Goal: Information Seeking & Learning: Learn about a topic

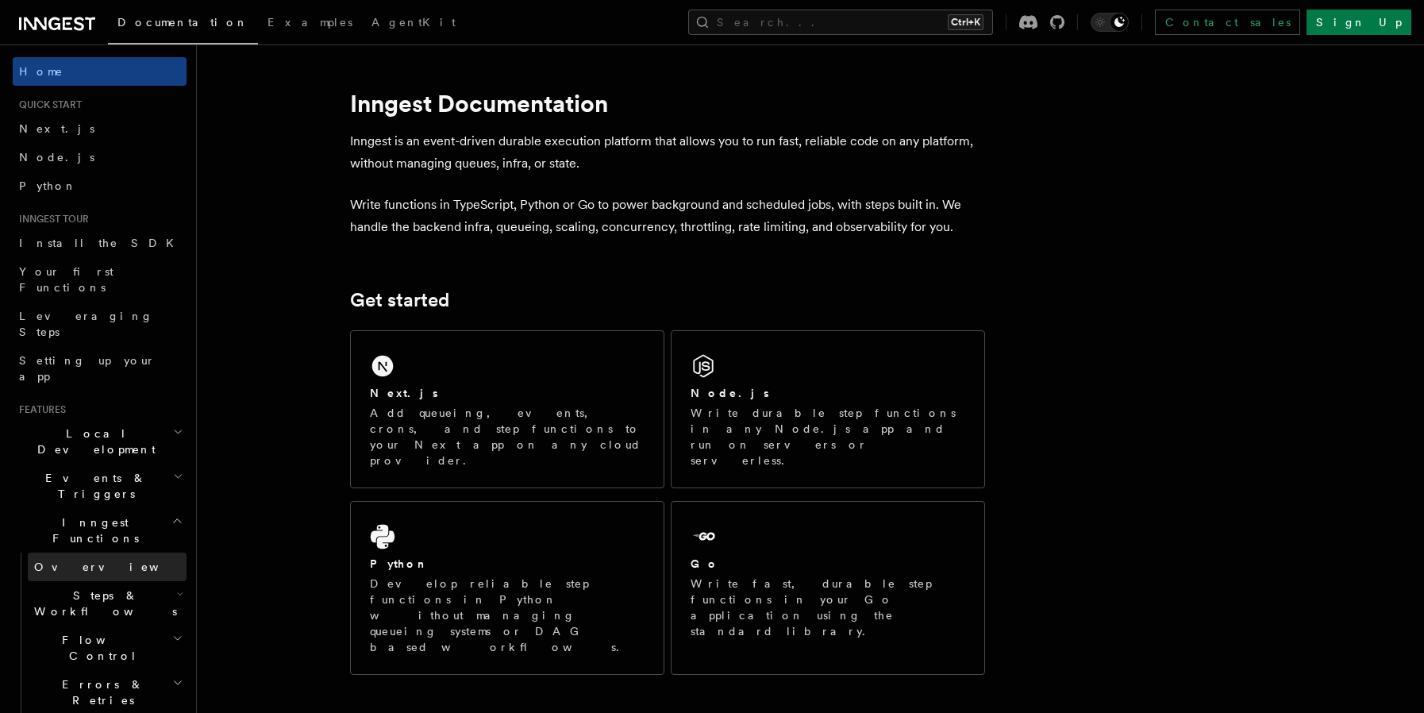
click at [56, 560] on span "Overview" at bounding box center [116, 566] width 164 height 13
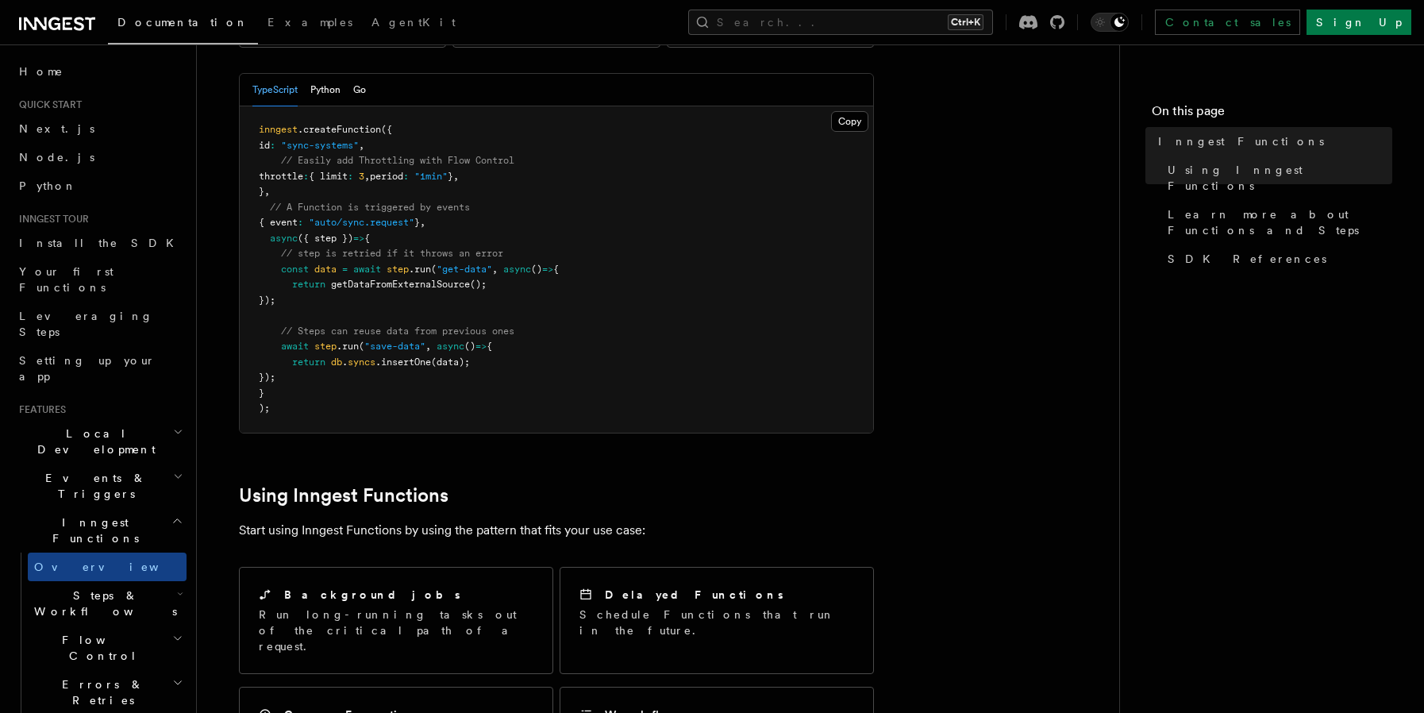
scroll to position [423, 0]
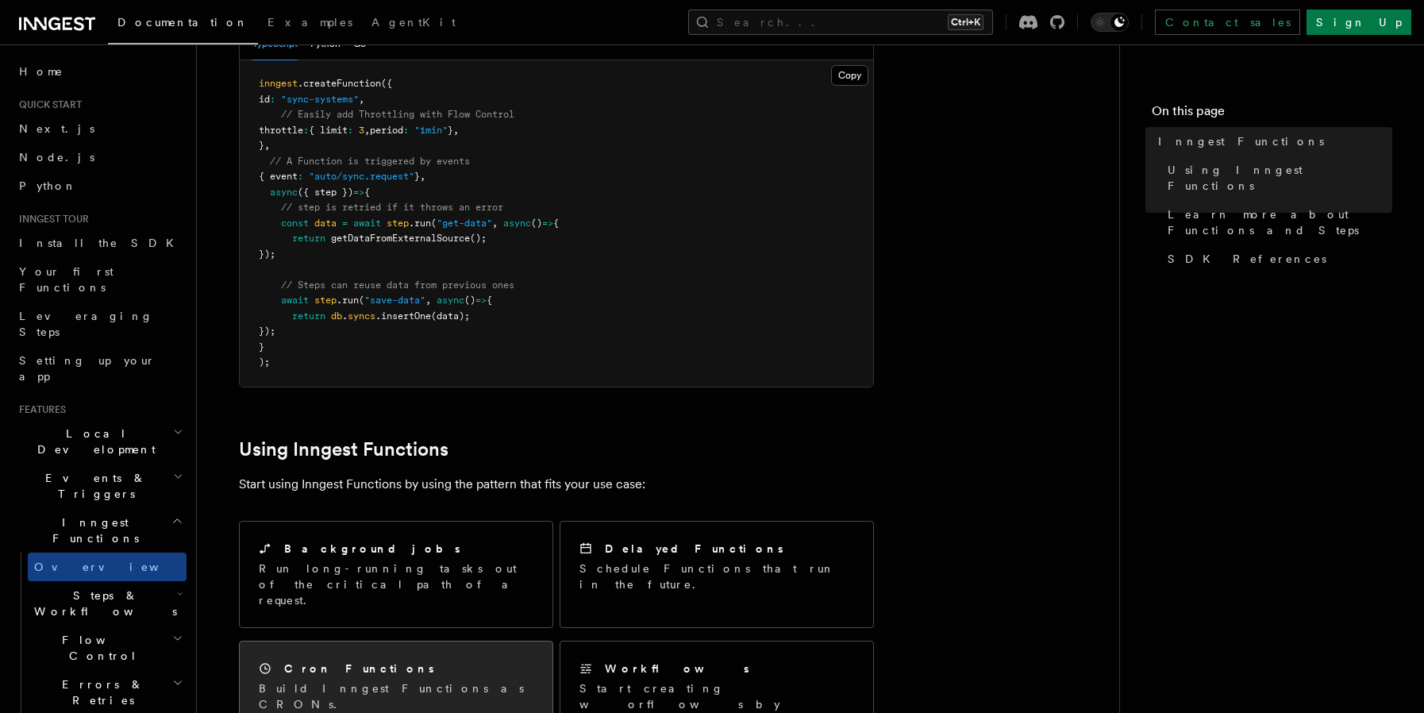
click at [426, 660] on div "Cron Functions Build Inngest Functions as CRONs." at bounding box center [396, 686] width 275 height 52
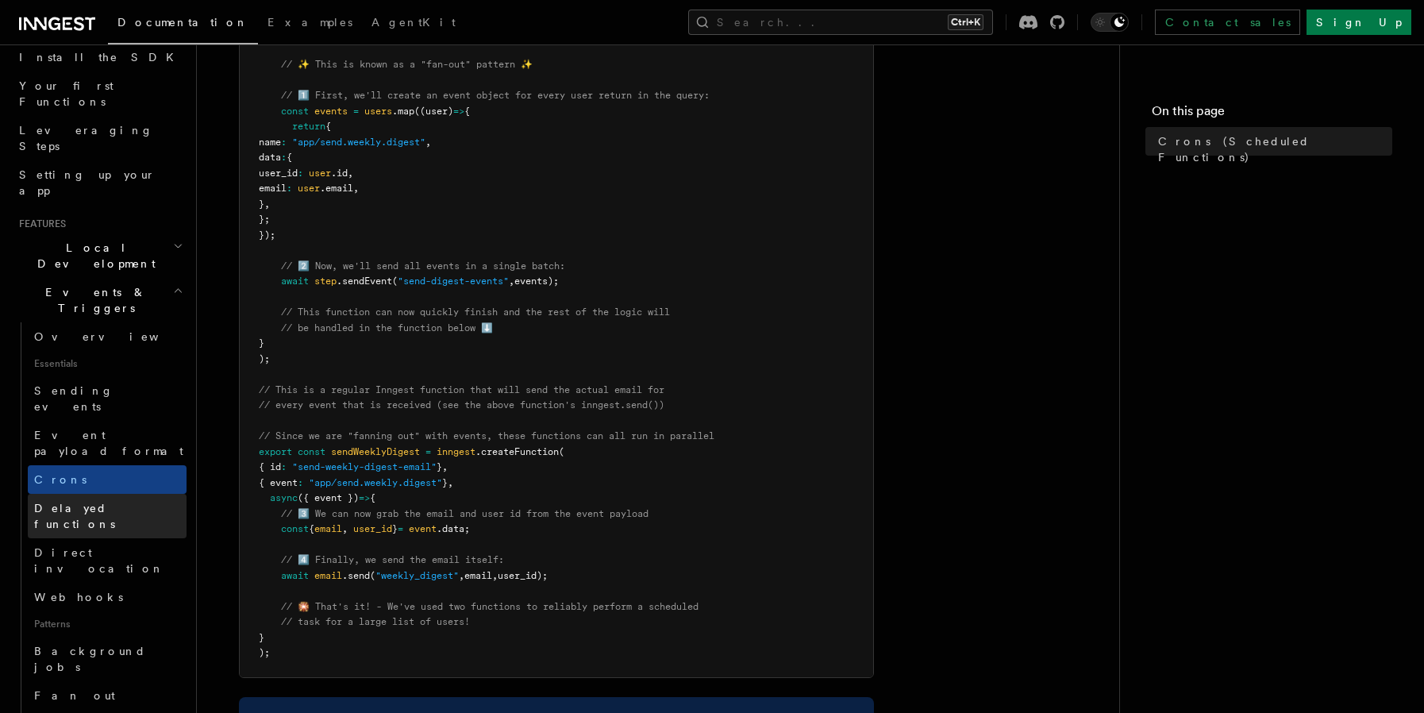
scroll to position [423, 0]
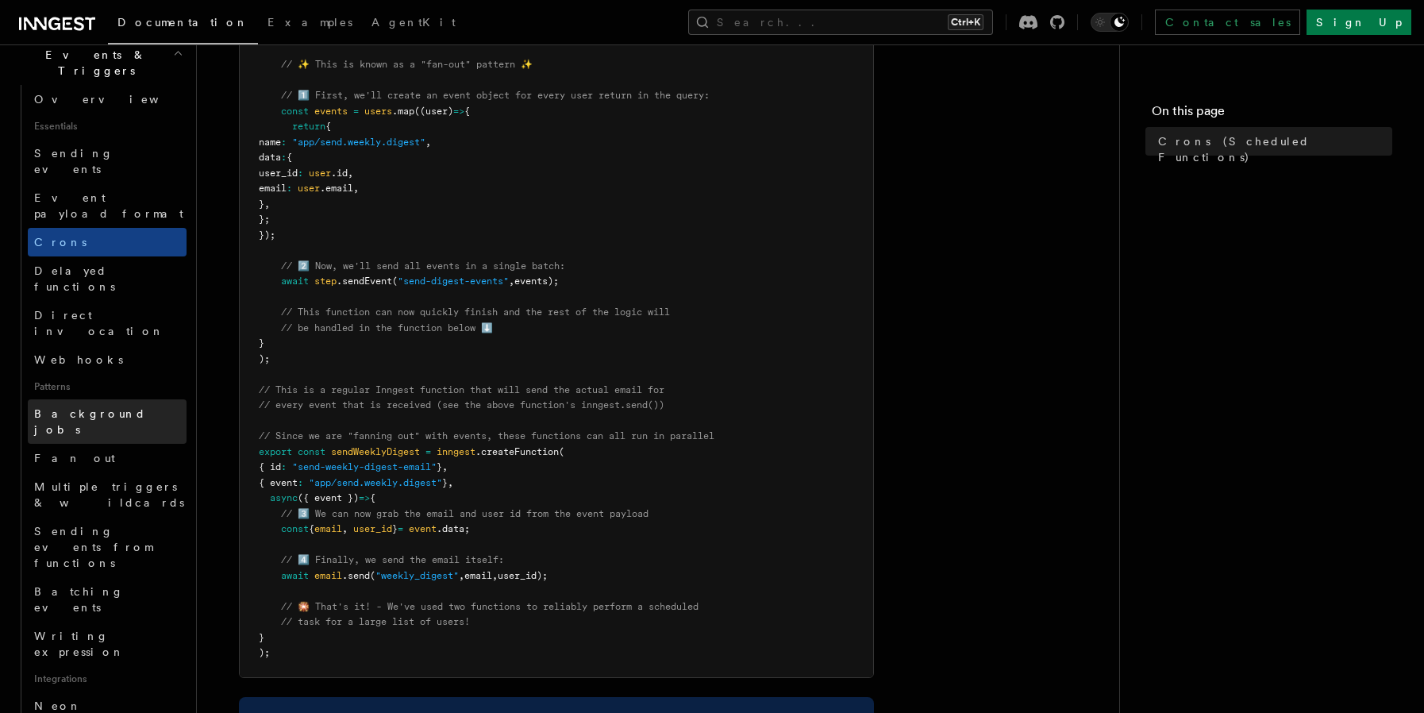
click at [91, 407] on span "Background jobs" at bounding box center [90, 421] width 112 height 29
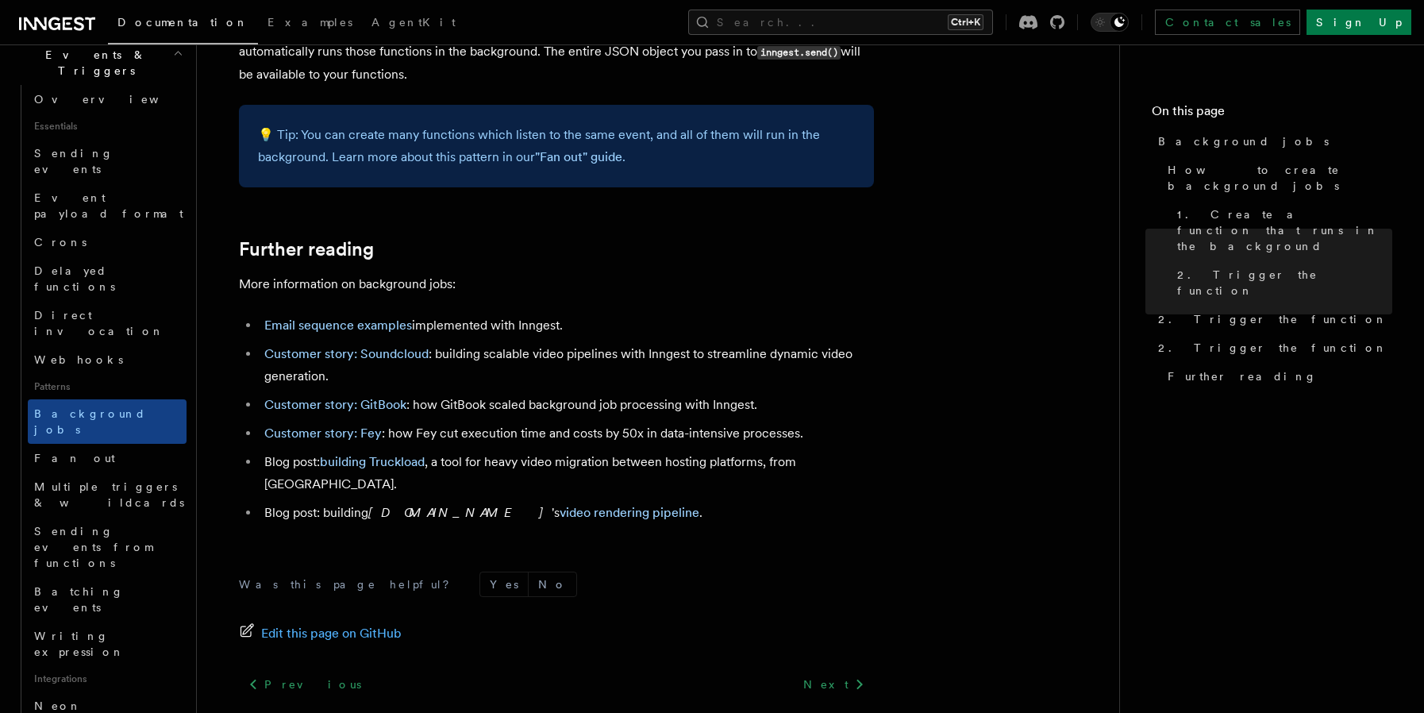
scroll to position [1376, 0]
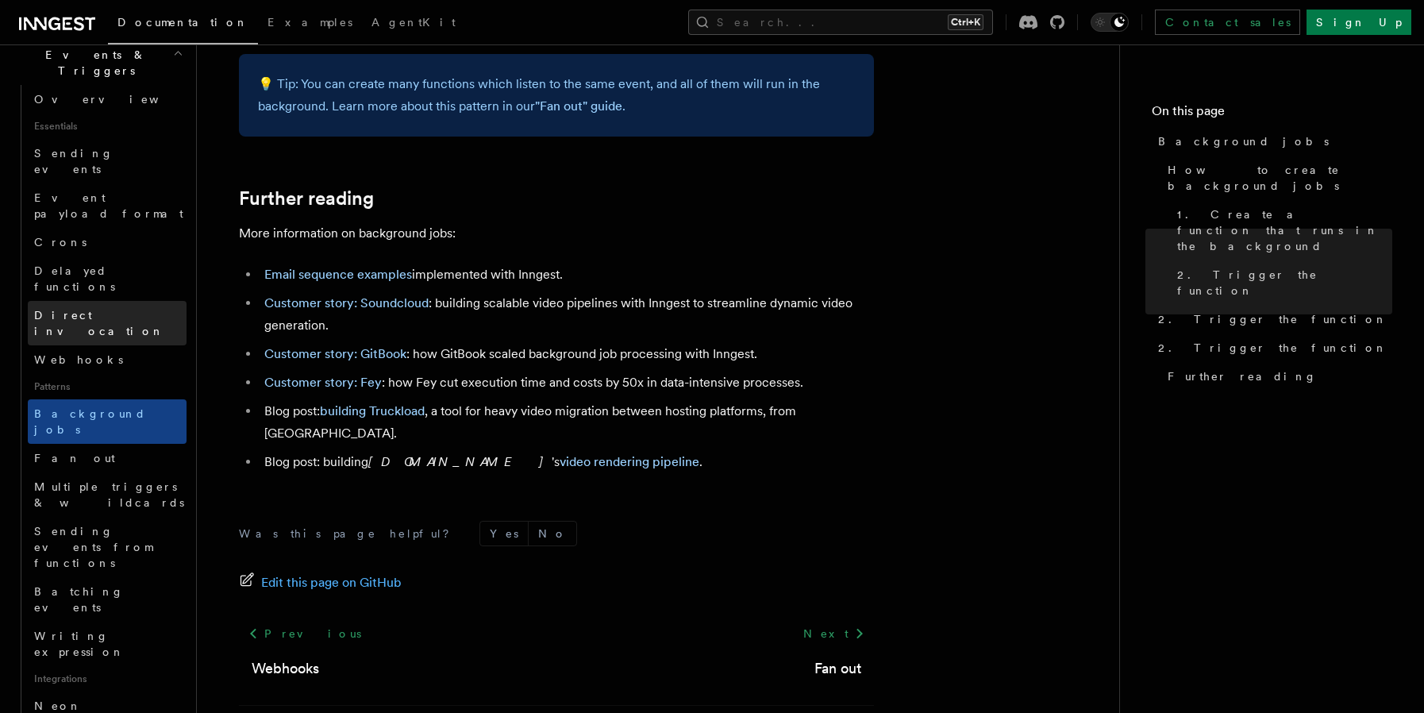
click at [90, 309] on span "Direct invocation" at bounding box center [99, 323] width 130 height 29
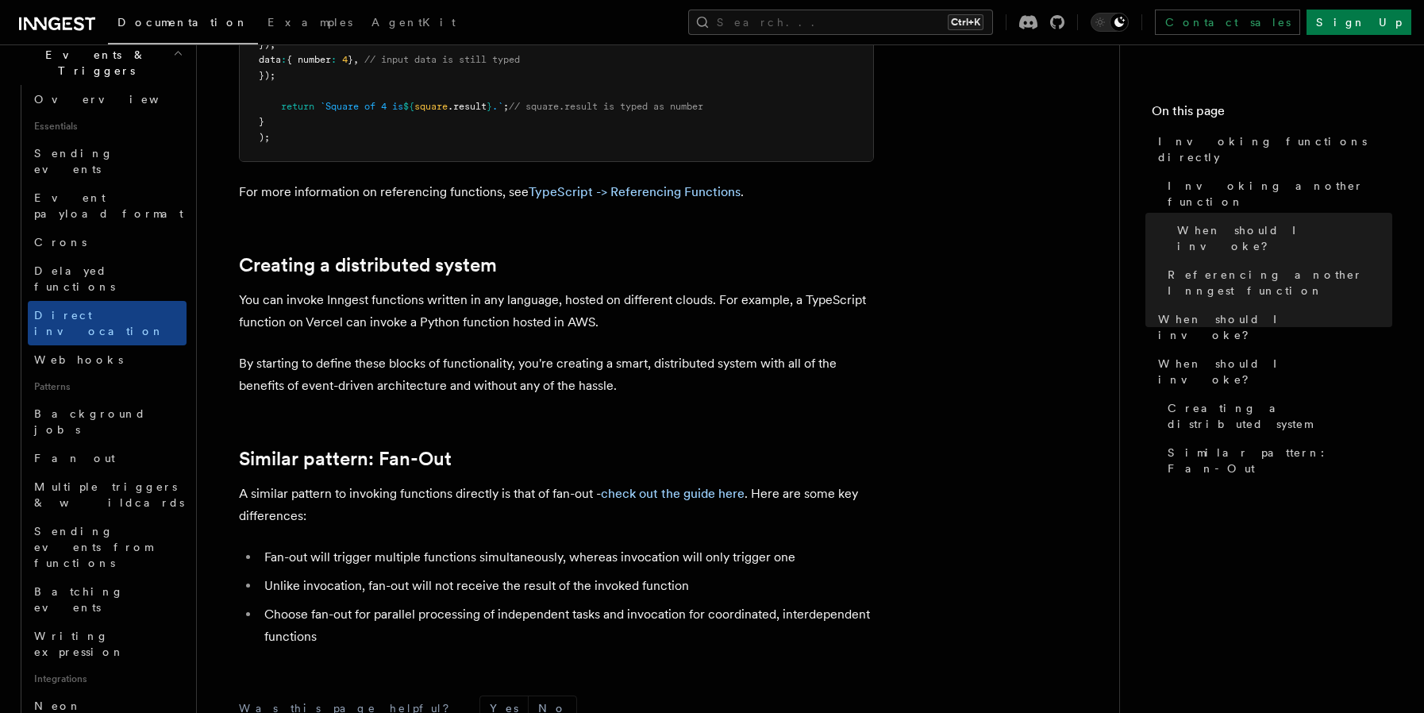
scroll to position [2011, 0]
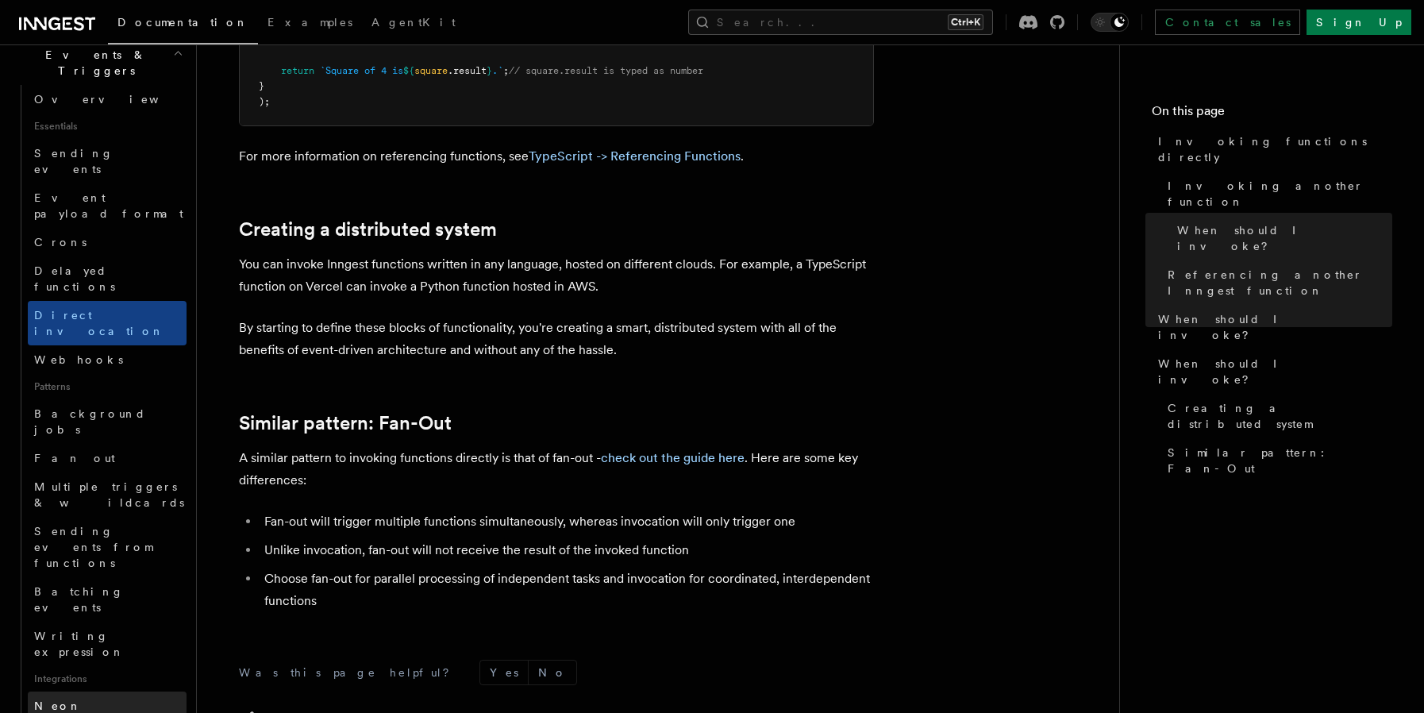
click at [130, 691] on link "Neon" at bounding box center [107, 705] width 159 height 29
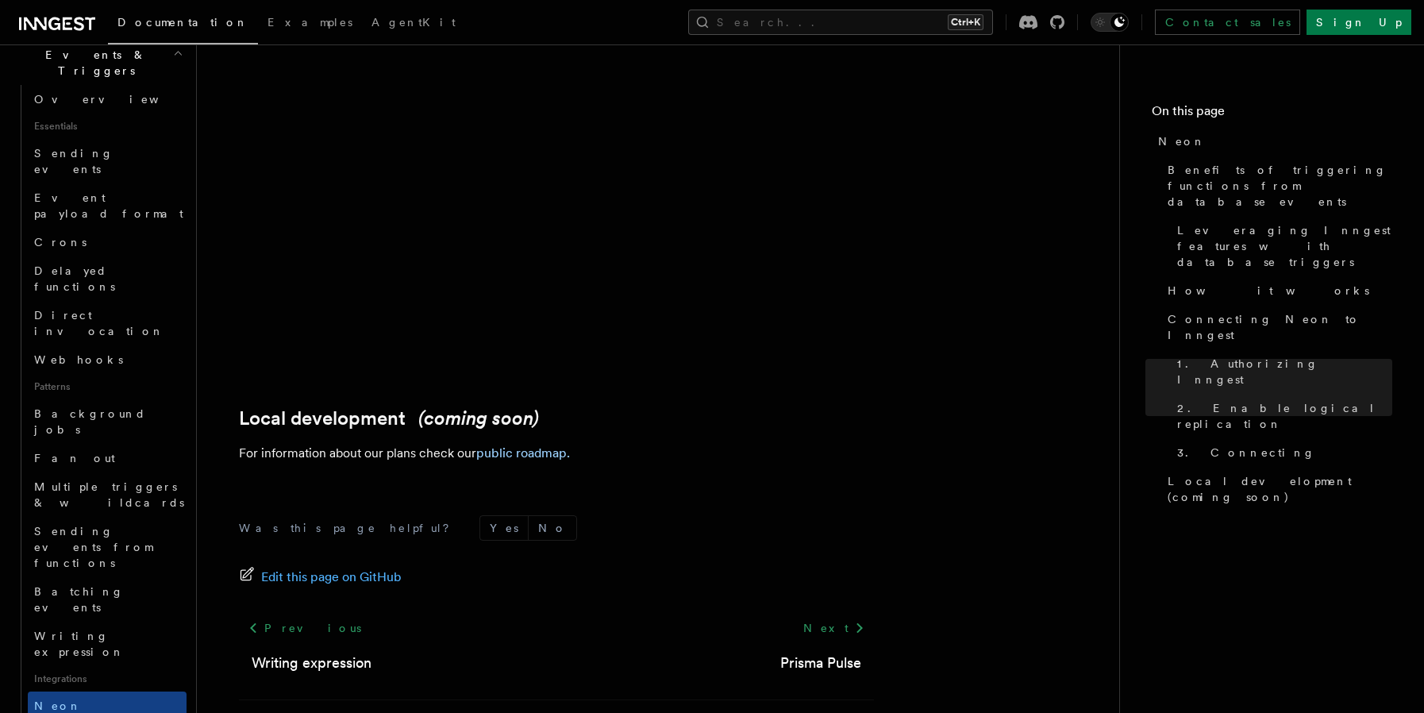
scroll to position [3748, 0]
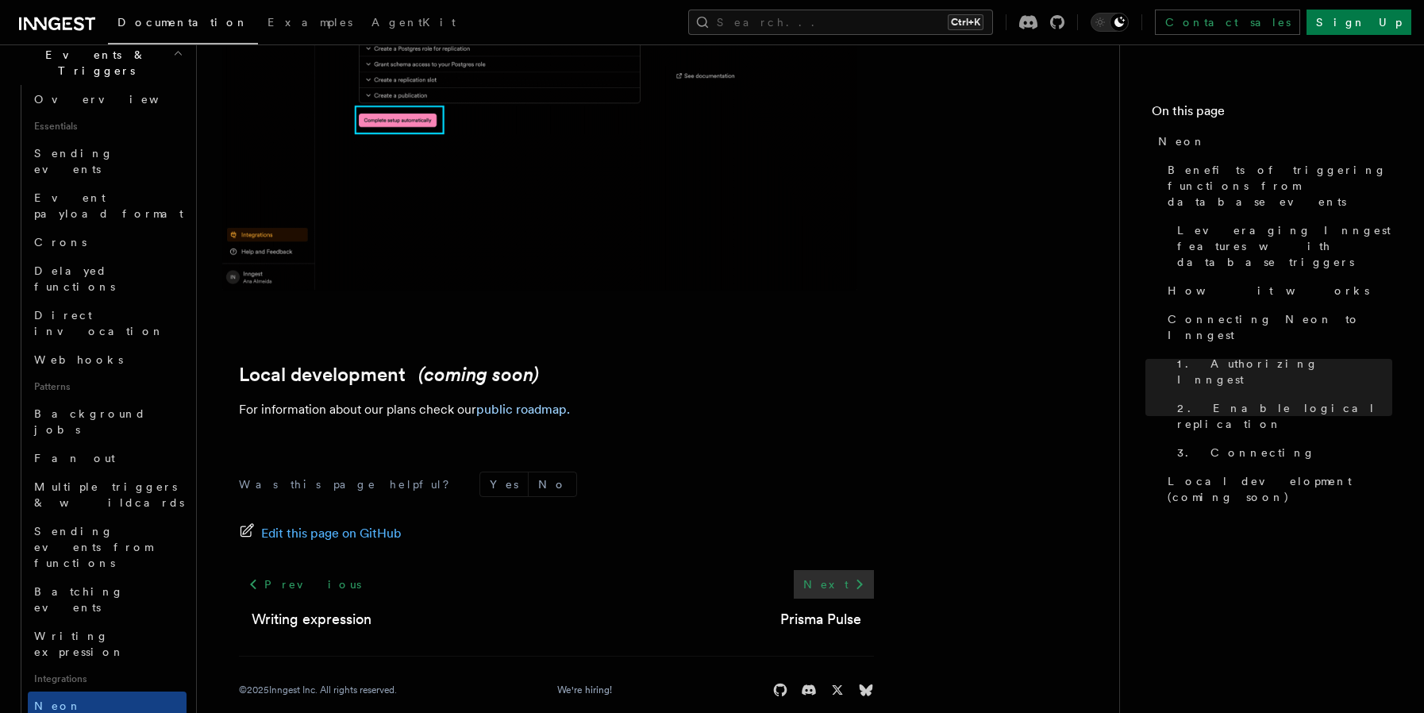
click at [845, 570] on link "Next" at bounding box center [834, 584] width 80 height 29
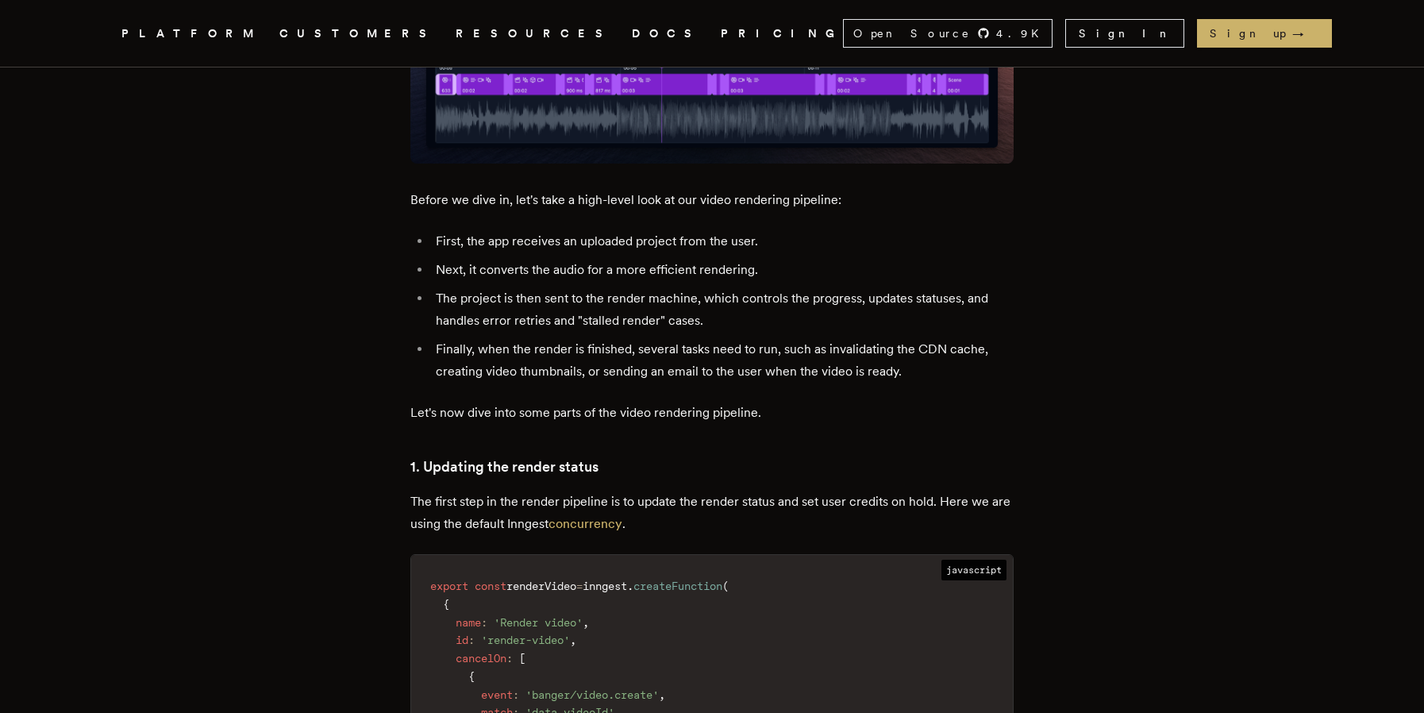
scroll to position [1905, 0]
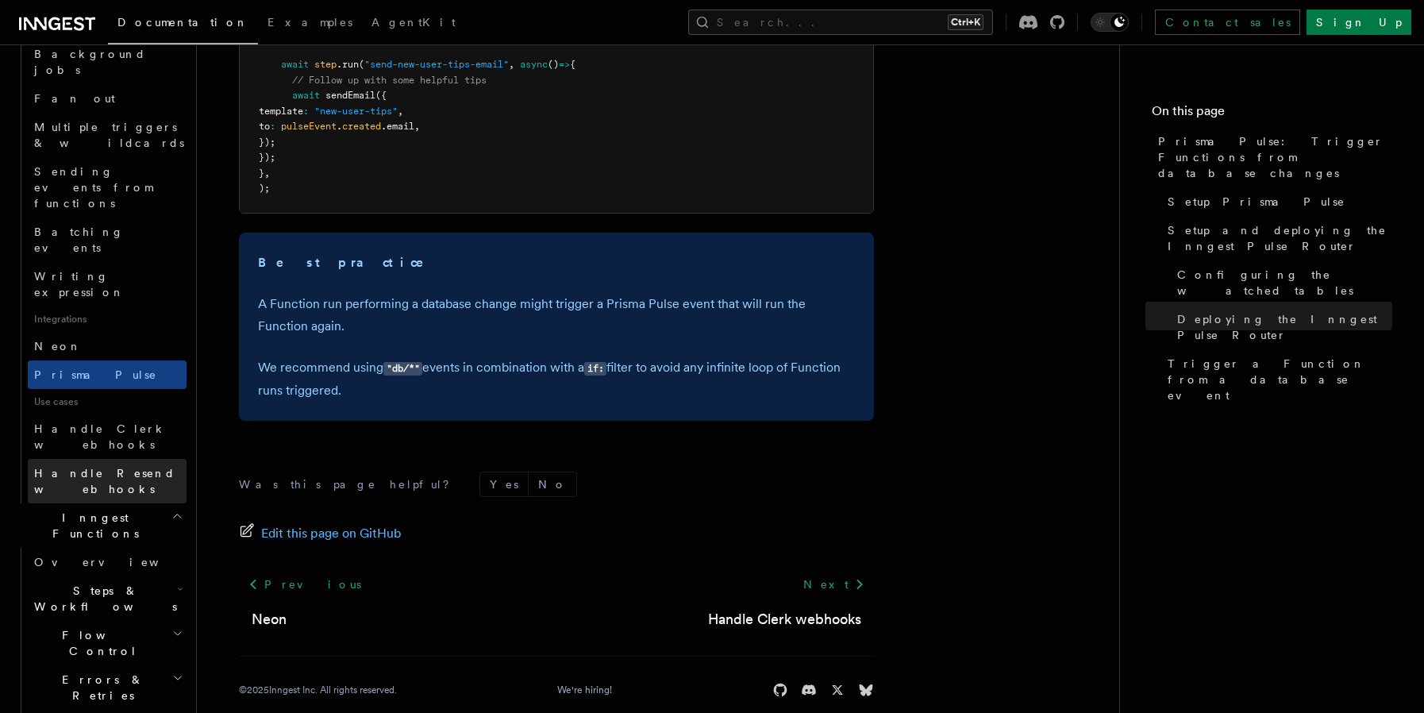
scroll to position [785, 0]
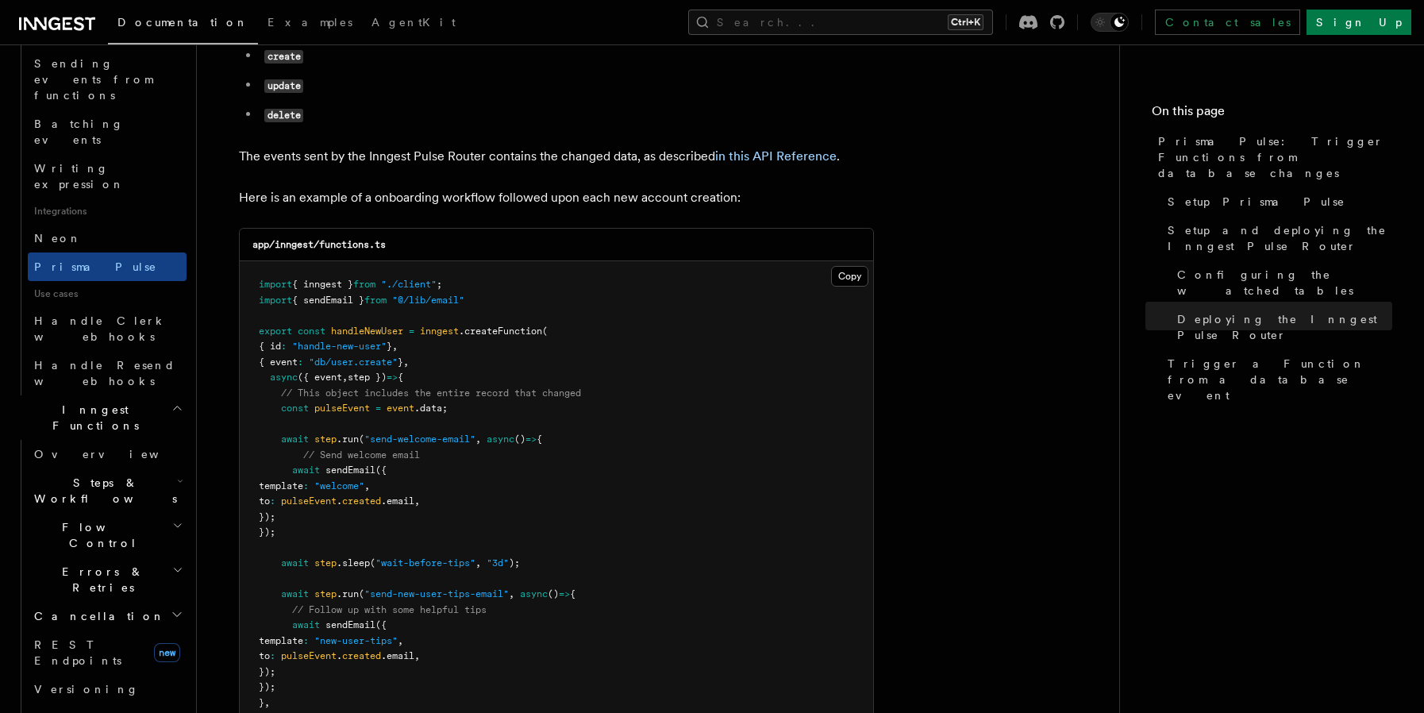
scroll to position [2439, 0]
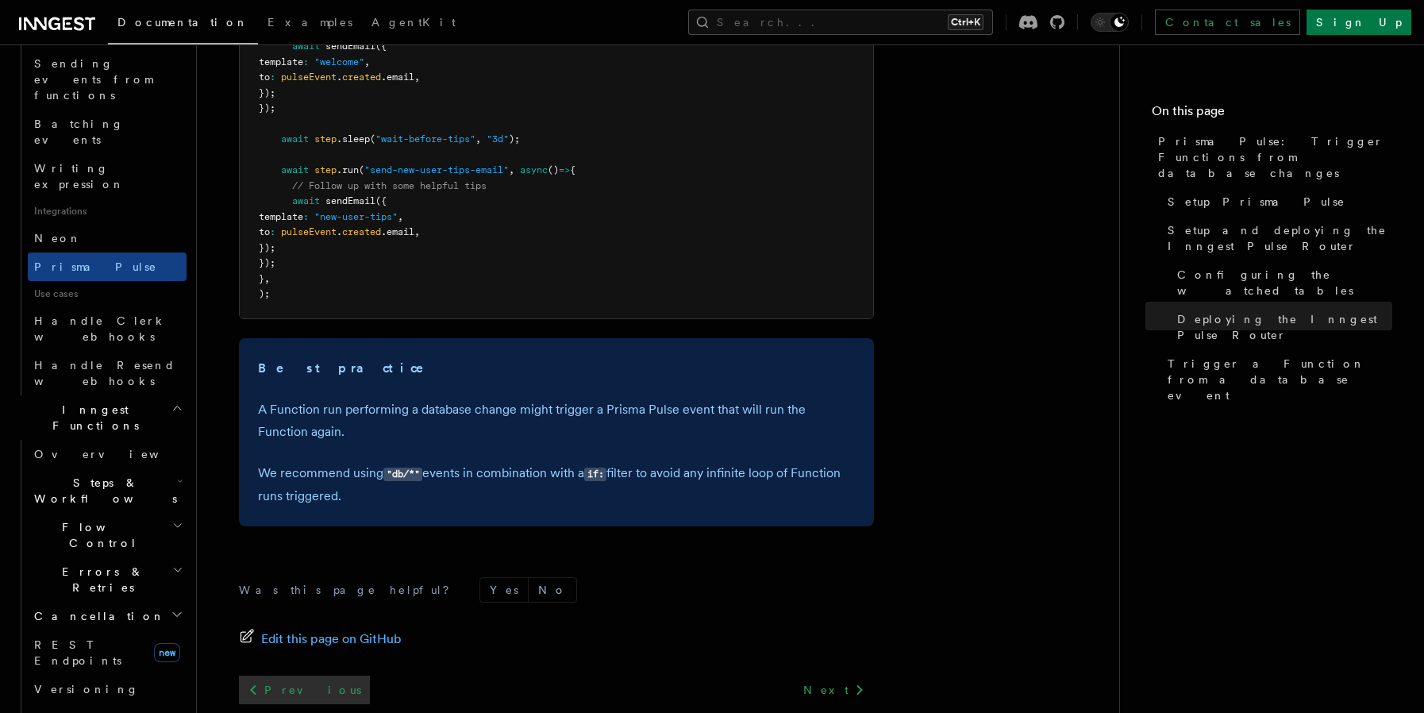
click at [272, 675] on link "Previous" at bounding box center [304, 689] width 131 height 29
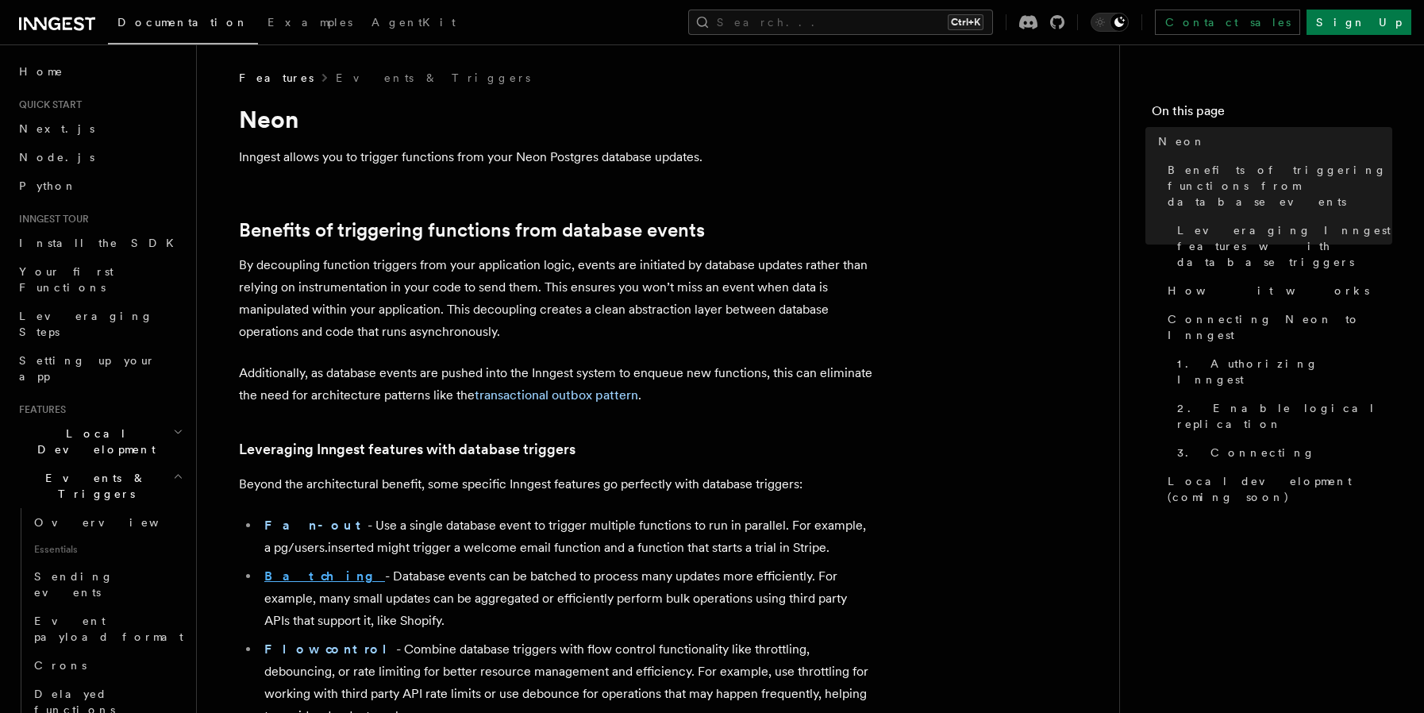
click at [286, 573] on strong "Batching" at bounding box center [324, 575] width 121 height 15
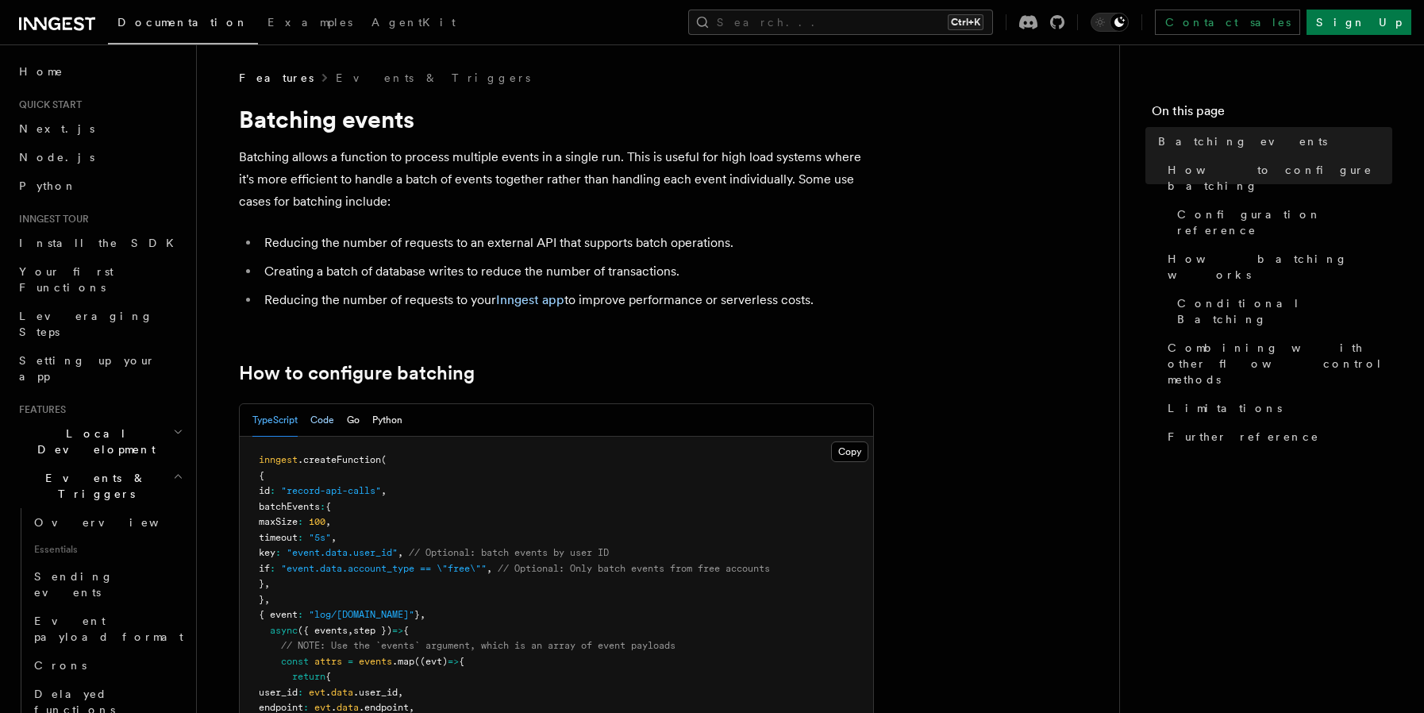
click at [323, 418] on button "Code" at bounding box center [322, 420] width 24 height 33
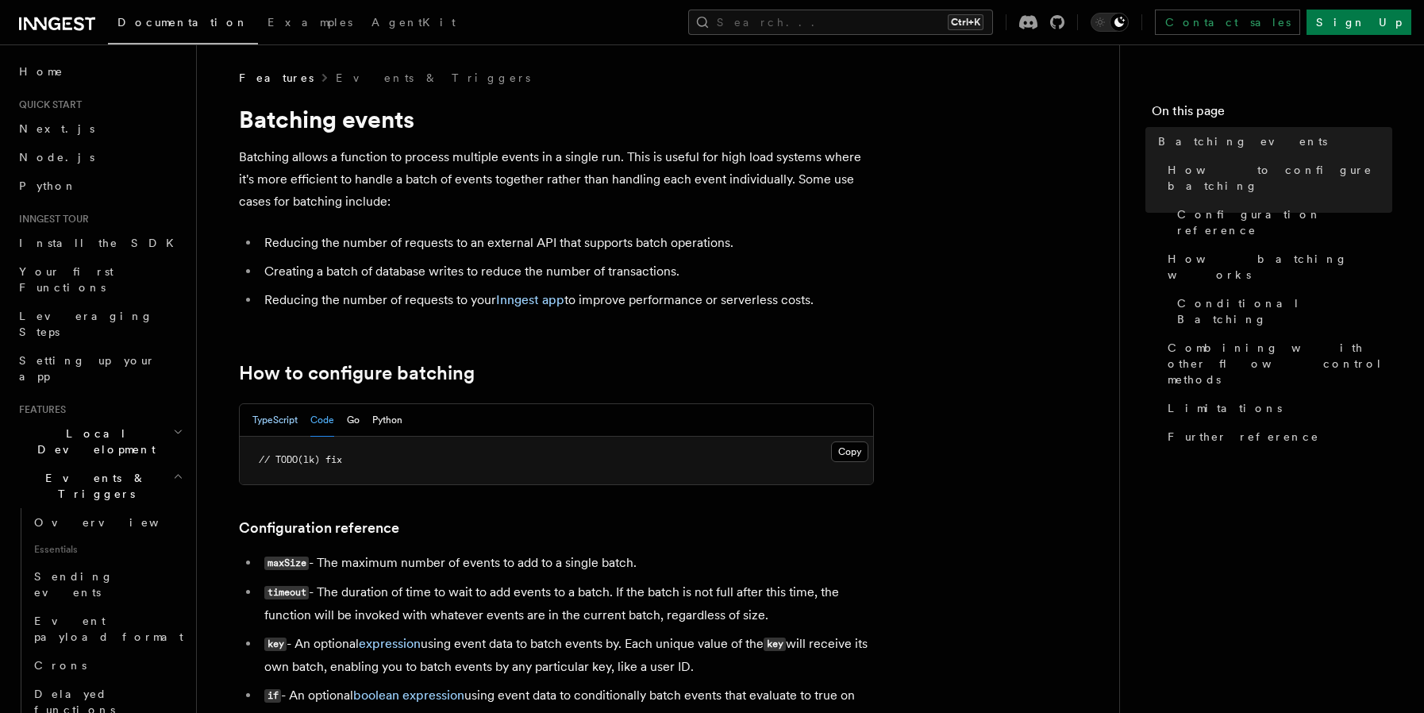
click at [276, 414] on button "TypeScript" at bounding box center [274, 420] width 45 height 33
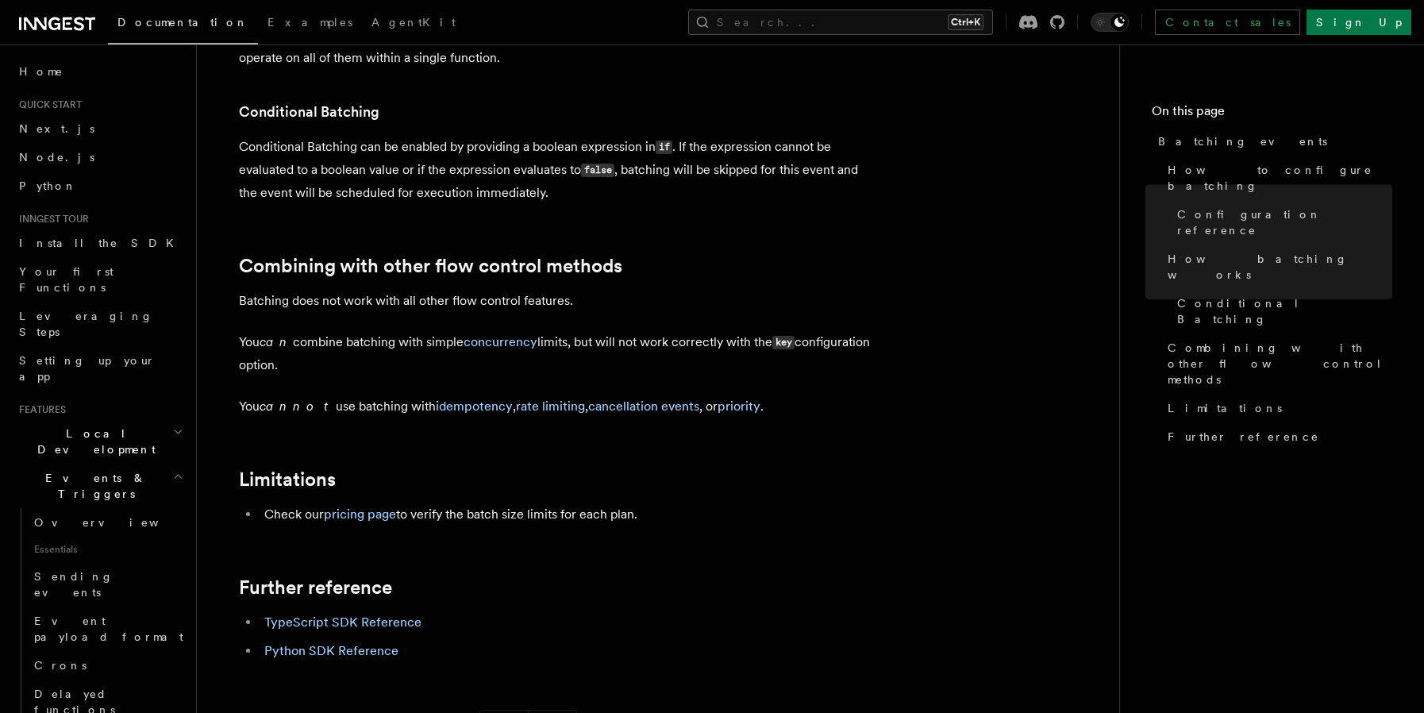
scroll to position [1587, 0]
